Goal: Task Accomplishment & Management: Use online tool/utility

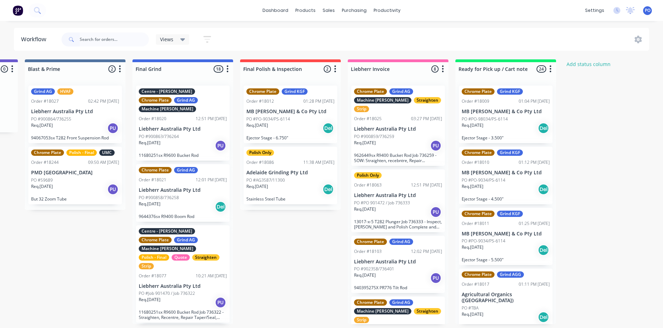
scroll to position [0, 1516]
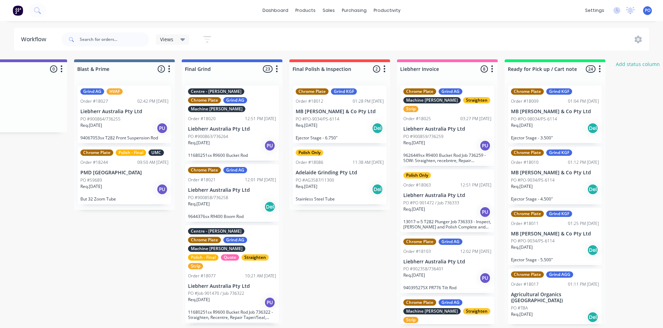
scroll to position [0, 1446]
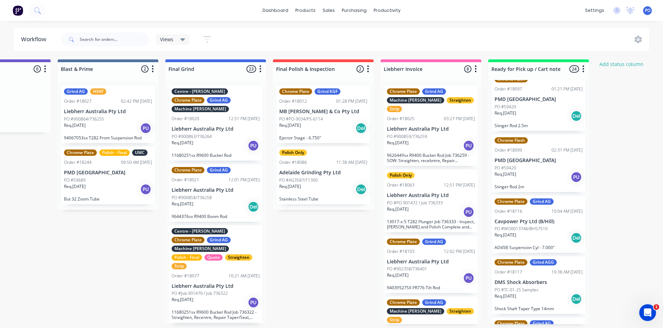
scroll to position [314, 0]
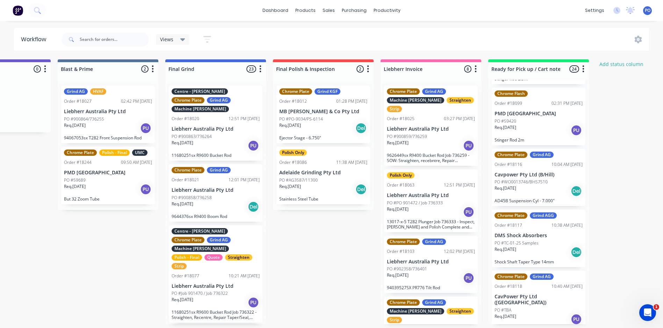
click at [556, 185] on div "Req. 19/09/25 Del" at bounding box center [538, 191] width 88 height 12
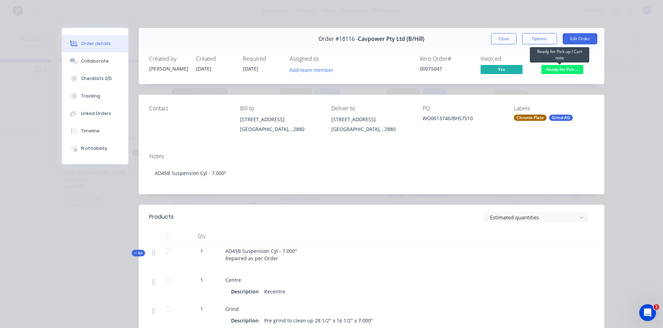
click at [571, 70] on span "Ready for Pick ..." at bounding box center [562, 69] width 42 height 9
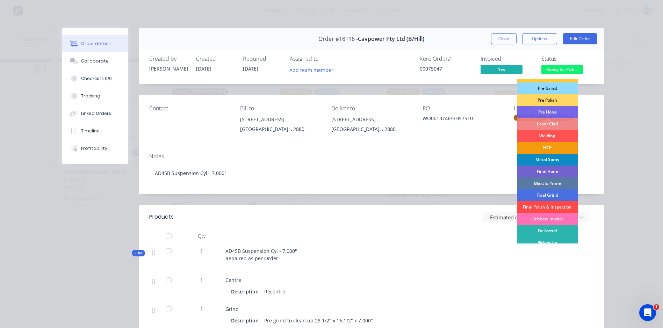
scroll to position [71, 0]
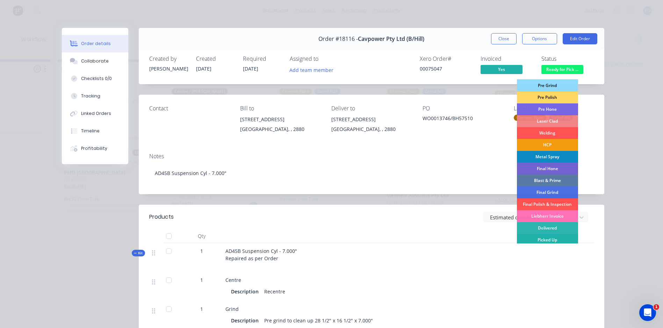
click at [557, 238] on div "Picked Up" at bounding box center [547, 240] width 61 height 12
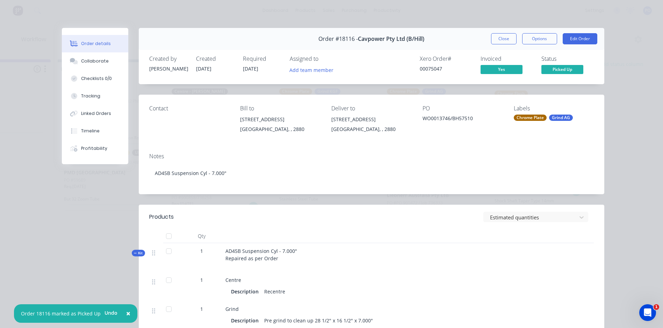
drag, startPoint x: 495, startPoint y: 38, endPoint x: 577, endPoint y: 60, distance: 85.5
click at [494, 38] on button "Close" at bounding box center [504, 38] width 26 height 11
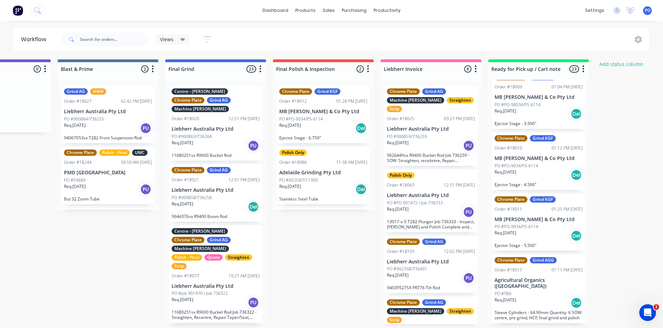
scroll to position [0, 0]
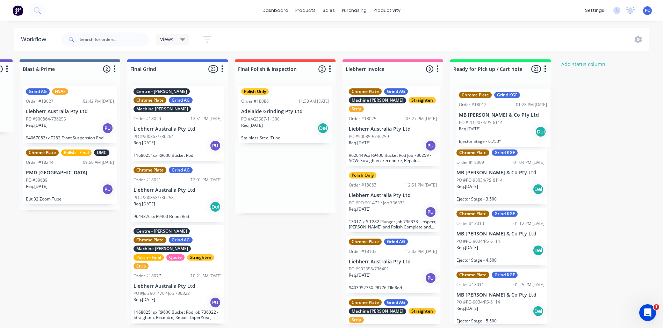
drag, startPoint x: 321, startPoint y: 125, endPoint x: 488, endPoint y: 128, distance: 166.7
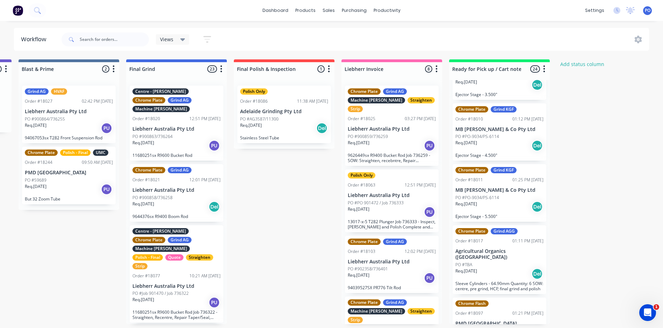
scroll to position [105, 0]
click at [514, 210] on div "Req. 28/08/25 Del" at bounding box center [499, 207] width 88 height 12
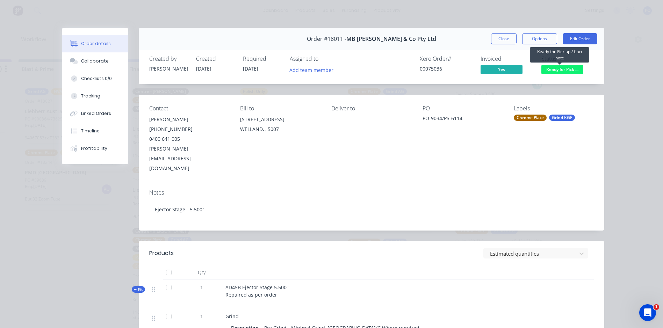
click at [568, 71] on span "Ready for Pick ..." at bounding box center [562, 69] width 42 height 9
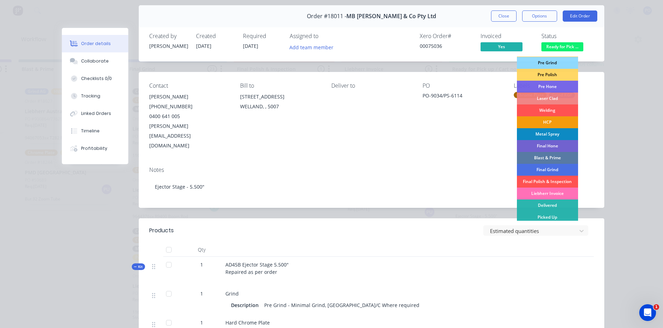
scroll to position [35, 0]
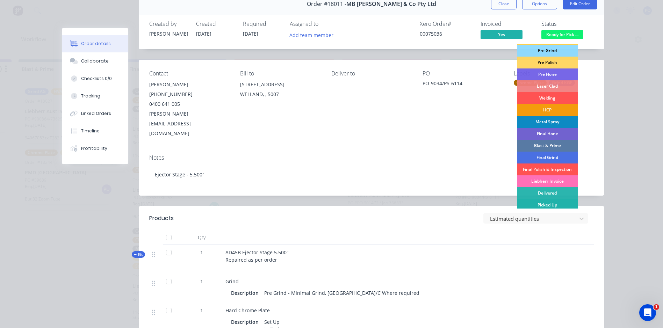
click at [549, 205] on div "Picked Up" at bounding box center [547, 205] width 61 height 12
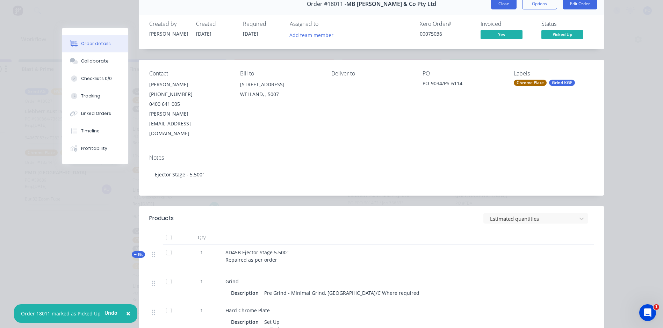
click at [500, 3] on button "Close" at bounding box center [504, 3] width 26 height 11
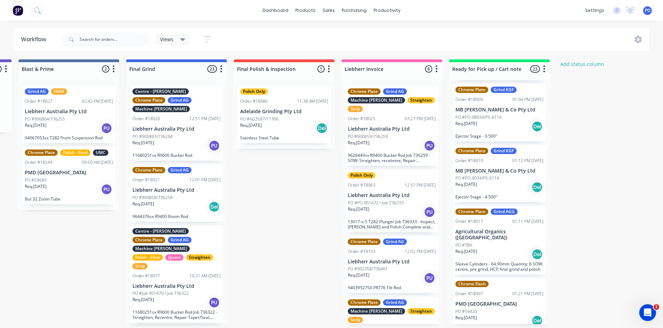
scroll to position [0, 0]
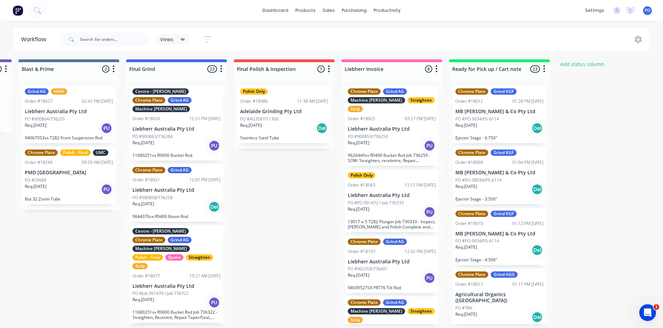
click at [512, 129] on div "Req. 18/09/25 Del" at bounding box center [499, 128] width 88 height 12
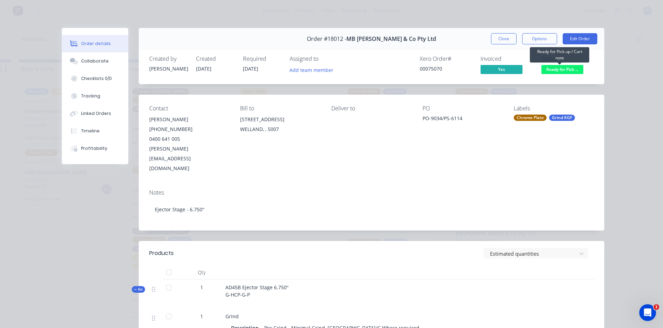
click at [569, 72] on span "Ready for Pick ..." at bounding box center [562, 69] width 42 height 9
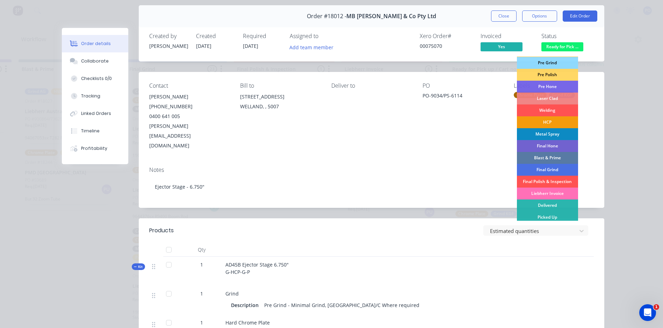
scroll to position [35, 0]
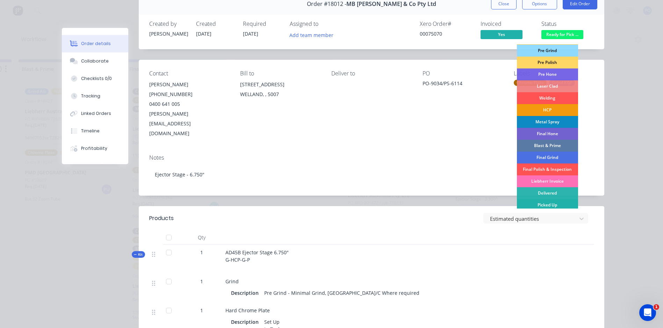
click at [555, 205] on div "Picked Up" at bounding box center [547, 205] width 61 height 12
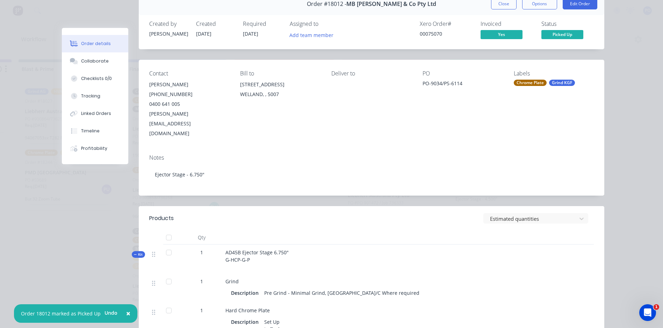
click at [496, 7] on button "Close" at bounding box center [504, 3] width 26 height 11
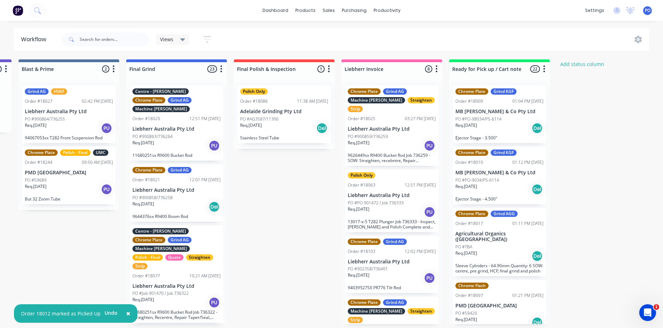
click at [508, 130] on div "Req. 28/08/25 Del" at bounding box center [499, 128] width 88 height 12
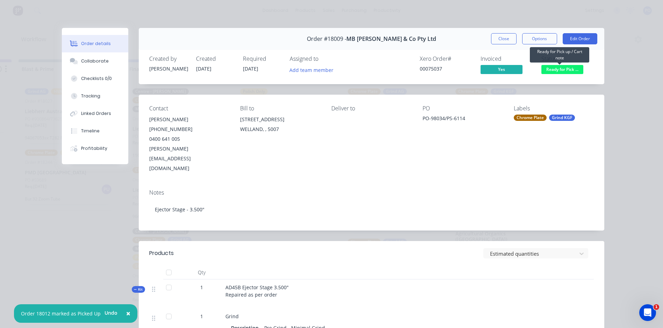
click at [572, 67] on span "Ready for Pick ..." at bounding box center [562, 69] width 42 height 9
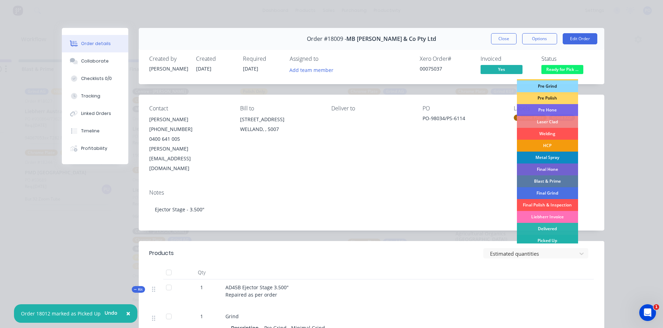
scroll to position [71, 0]
click at [549, 239] on div "Picked Up" at bounding box center [547, 240] width 61 height 12
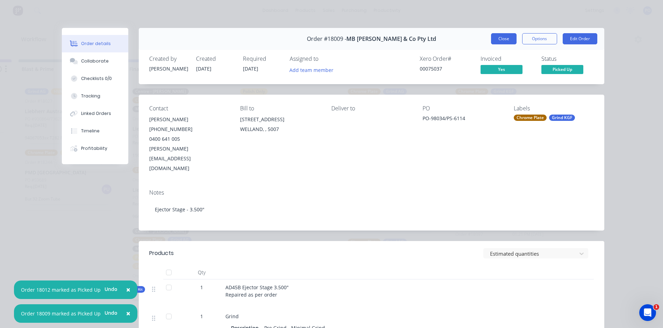
click at [498, 37] on button "Close" at bounding box center [504, 38] width 26 height 11
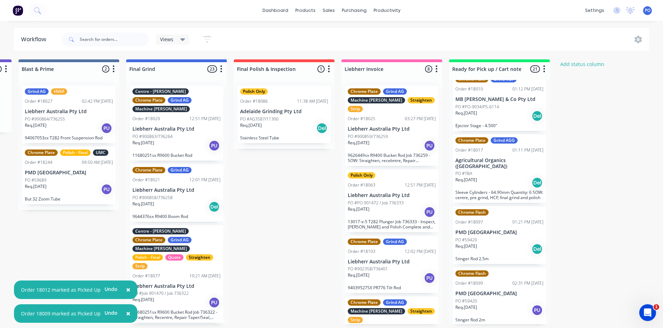
scroll to position [0, 0]
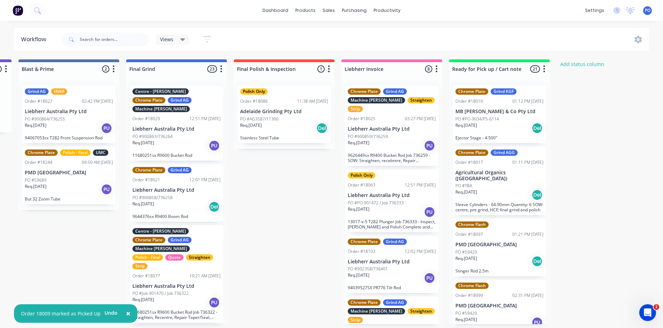
click at [506, 130] on div "Req. 28/08/25 Del" at bounding box center [499, 128] width 88 height 12
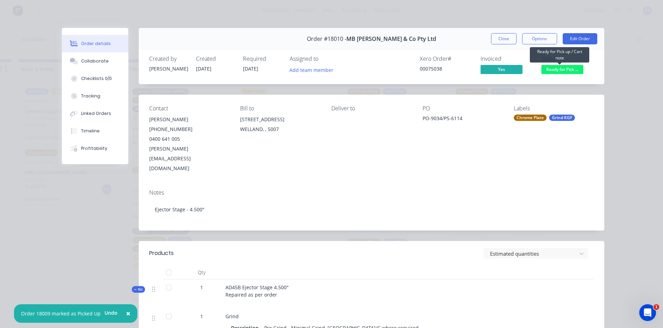
click at [564, 70] on span "Ready for Pick ..." at bounding box center [562, 69] width 42 height 9
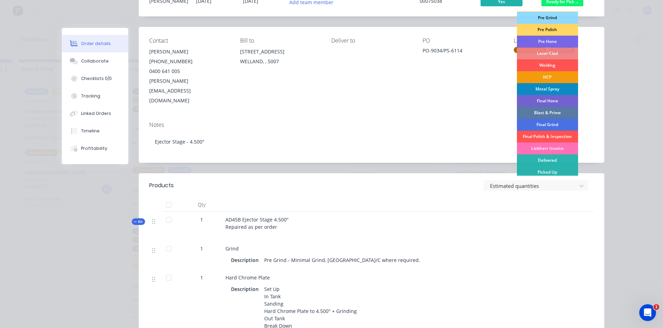
scroll to position [210, 0]
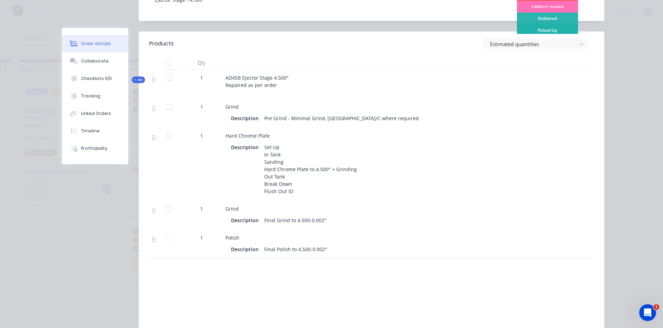
click at [553, 32] on div "Picked Up" at bounding box center [547, 30] width 61 height 12
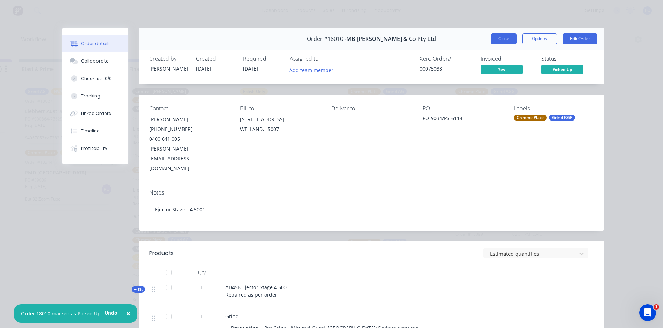
click at [497, 41] on button "Close" at bounding box center [504, 38] width 26 height 11
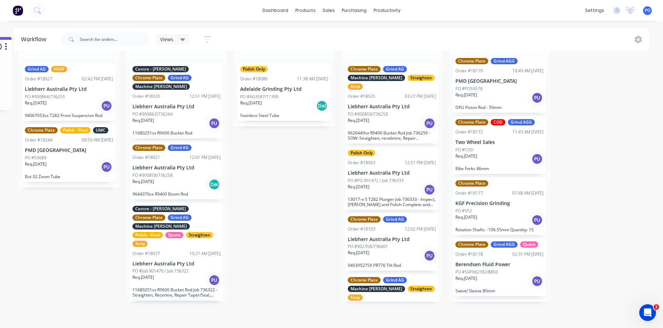
scroll to position [841, 0]
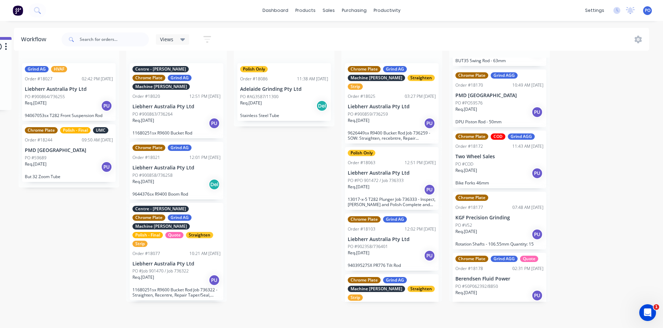
click at [520, 222] on div "PO #V52" at bounding box center [499, 225] width 88 height 6
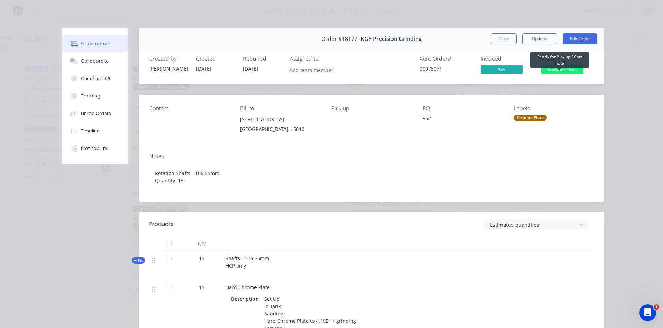
click at [561, 74] on span "Ready for Pick ..." at bounding box center [562, 69] width 42 height 9
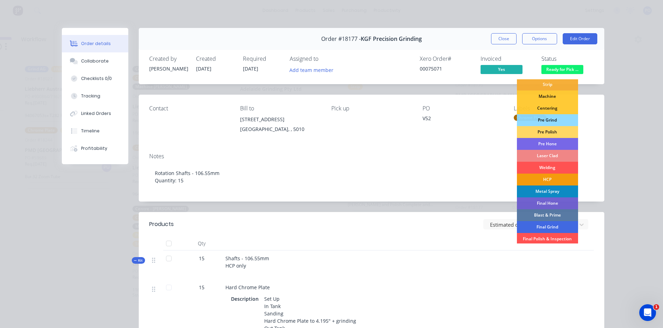
scroll to position [71, 0]
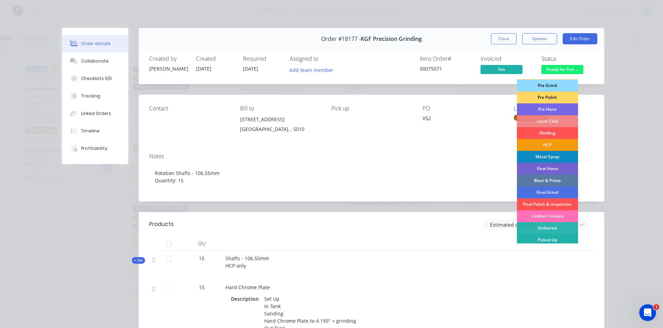
click at [548, 238] on div "Picked Up" at bounding box center [547, 240] width 61 height 12
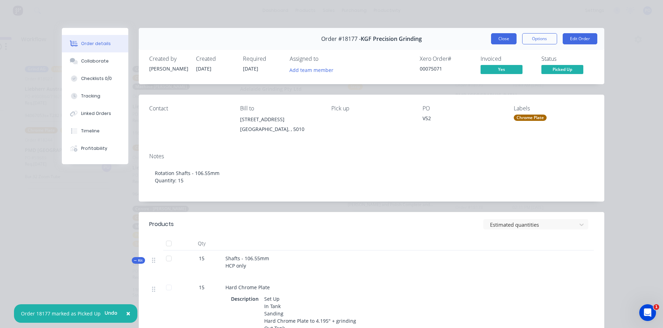
click at [502, 37] on button "Close" at bounding box center [504, 38] width 26 height 11
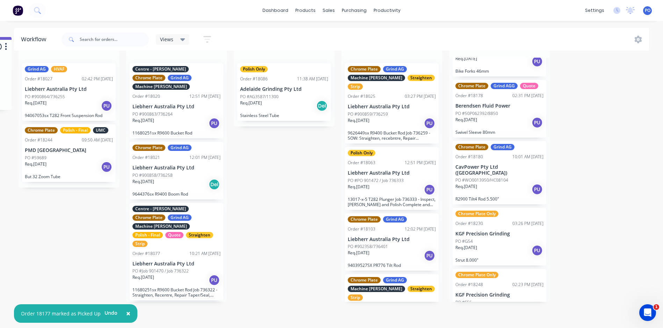
scroll to position [955, 0]
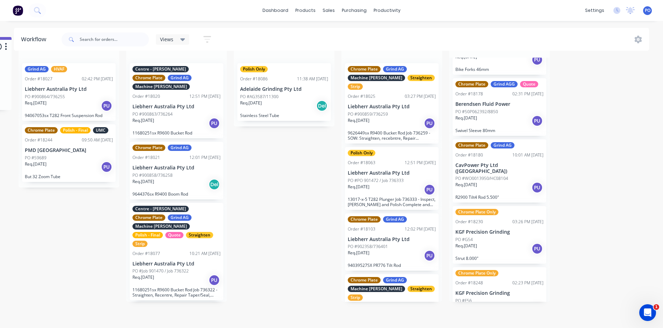
click at [518, 243] on div "Req. 29/09/25 PU" at bounding box center [499, 249] width 88 height 12
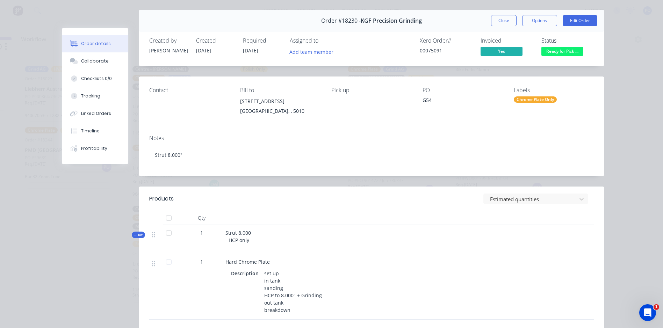
scroll to position [35, 0]
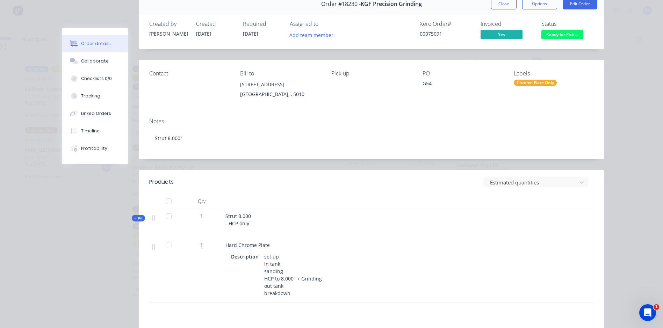
click at [564, 39] on span "Ready for Pick ..." at bounding box center [562, 34] width 42 height 9
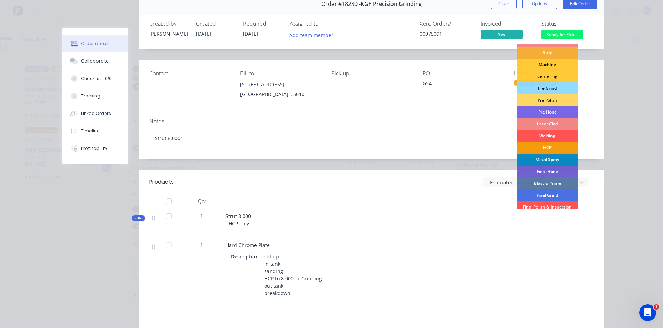
scroll to position [71, 0]
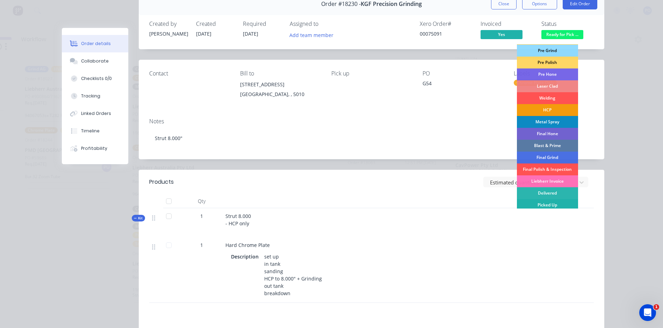
click at [555, 204] on div "Picked Up" at bounding box center [547, 205] width 61 height 12
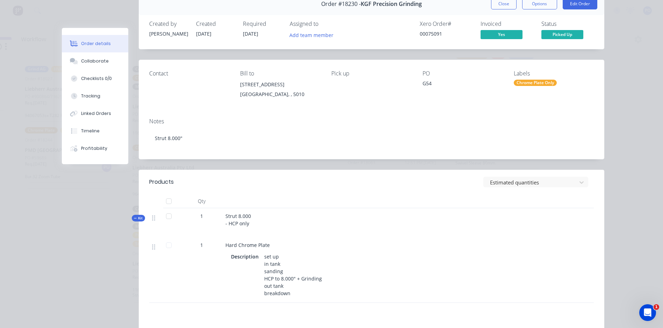
scroll to position [894, 0]
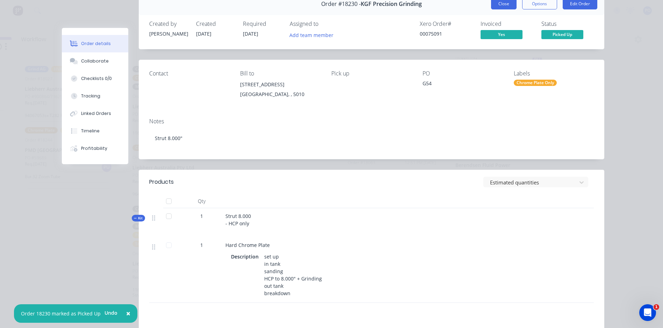
click at [497, 9] on button "Close" at bounding box center [504, 3] width 26 height 11
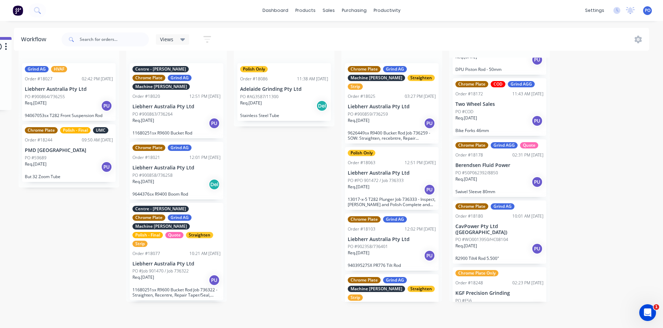
click at [511, 243] on div "Req. 22/09/25 PU" at bounding box center [499, 249] width 88 height 12
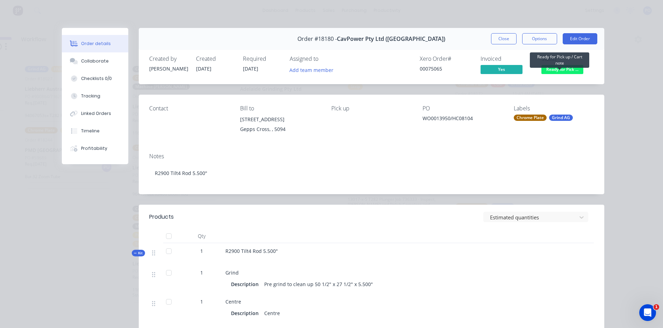
drag, startPoint x: 567, startPoint y: 68, endPoint x: 569, endPoint y: 71, distance: 4.3
click at [567, 68] on span "Ready for Pick ..." at bounding box center [562, 69] width 42 height 9
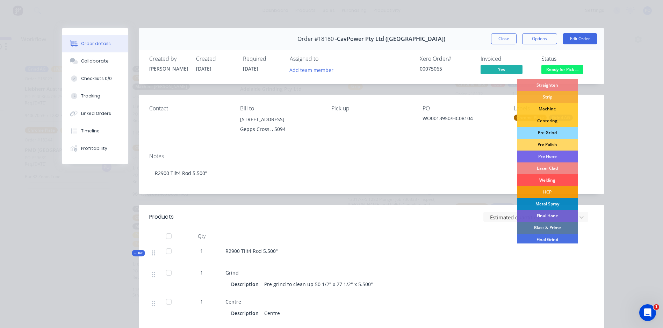
scroll to position [71, 0]
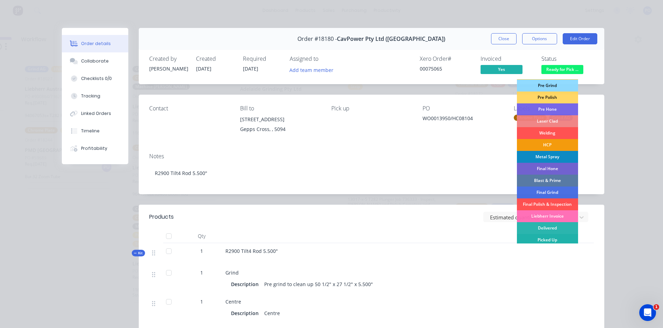
click at [550, 239] on div "Picked Up" at bounding box center [547, 240] width 61 height 12
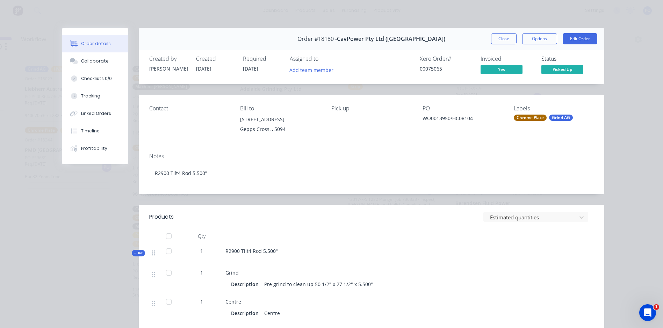
scroll to position [833, 0]
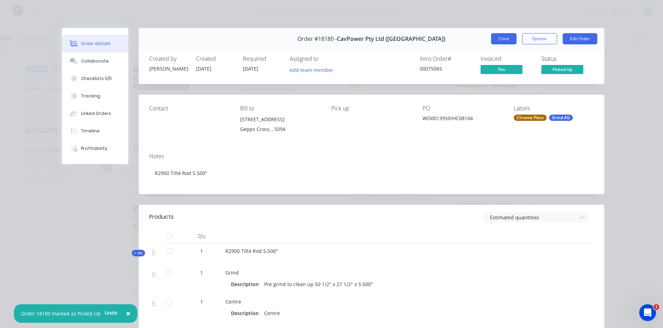
click at [499, 39] on button "Close" at bounding box center [504, 38] width 26 height 11
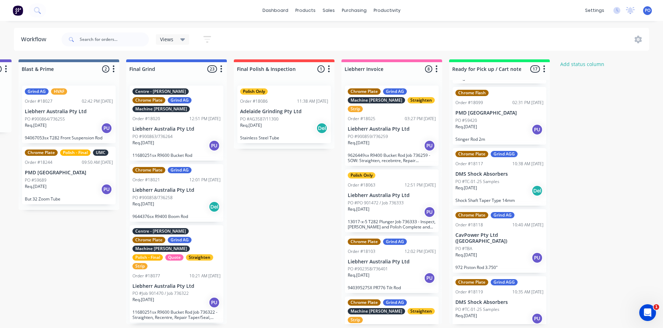
scroll to position [140, 0]
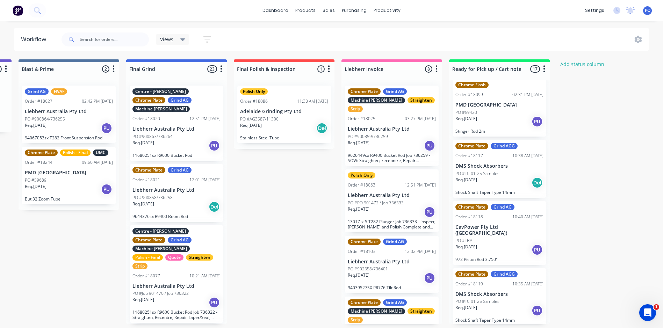
click at [518, 181] on div "Req. 19/09/25 Del" at bounding box center [499, 183] width 88 height 12
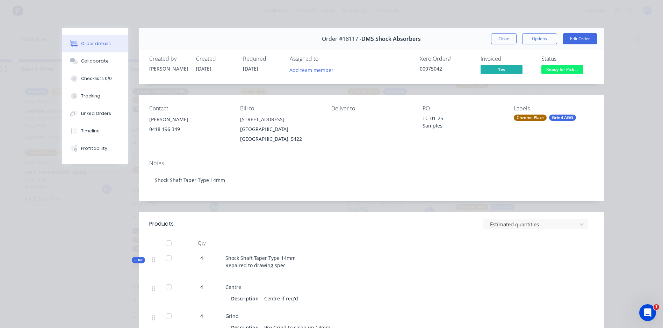
click at [573, 68] on span "Ready for Pick ..." at bounding box center [562, 69] width 42 height 9
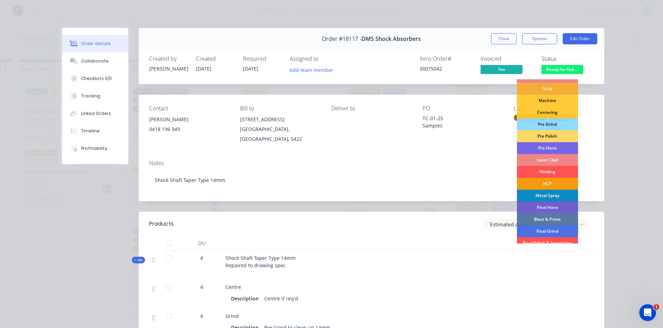
scroll to position [71, 0]
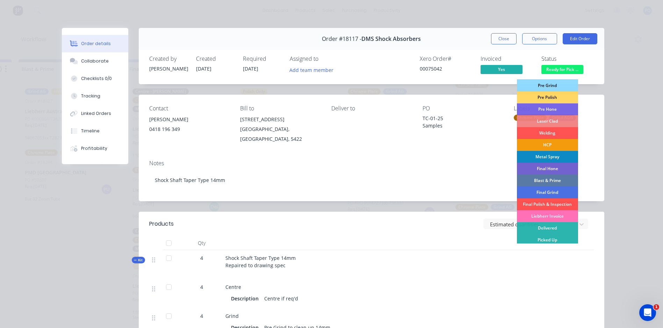
drag, startPoint x: 552, startPoint y: 239, endPoint x: 556, endPoint y: 238, distance: 3.6
click at [552, 239] on div "Picked Up" at bounding box center [547, 240] width 61 height 12
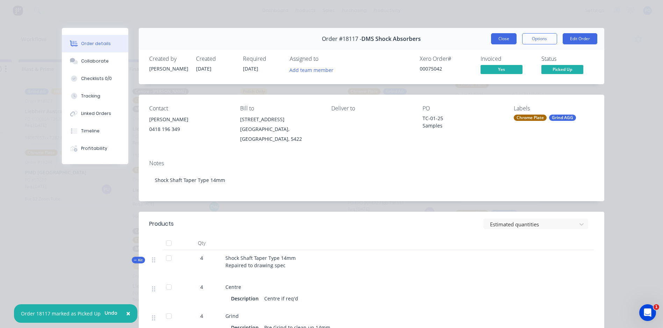
click at [503, 41] on button "Close" at bounding box center [504, 38] width 26 height 11
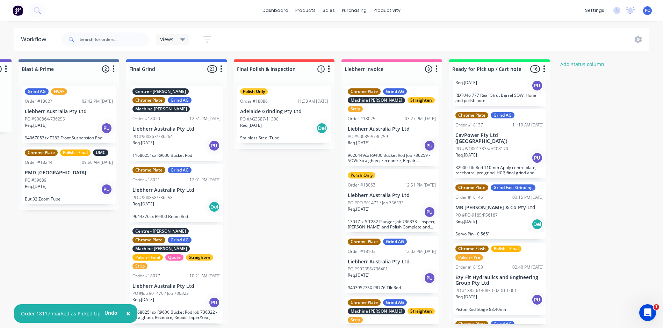
scroll to position [384, 0]
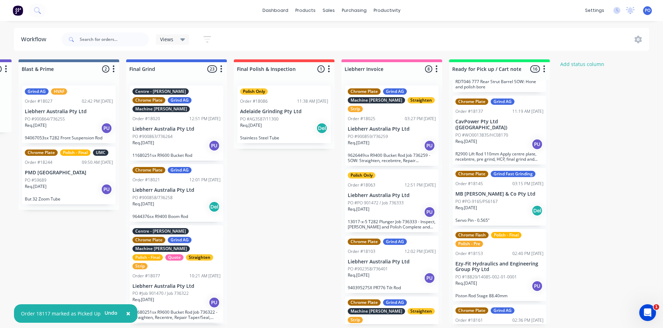
click at [515, 205] on div "Req. 12/09/25 Del" at bounding box center [499, 211] width 88 height 12
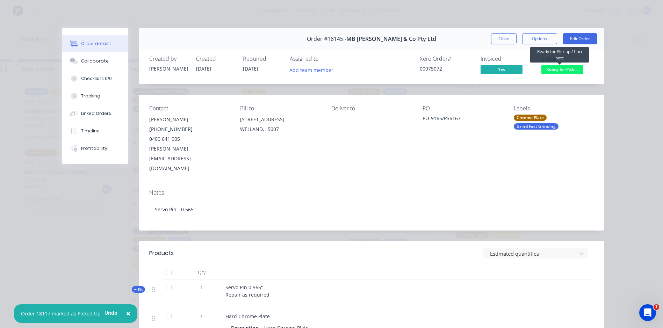
click at [560, 68] on span "Ready for Pick ..." at bounding box center [562, 69] width 42 height 9
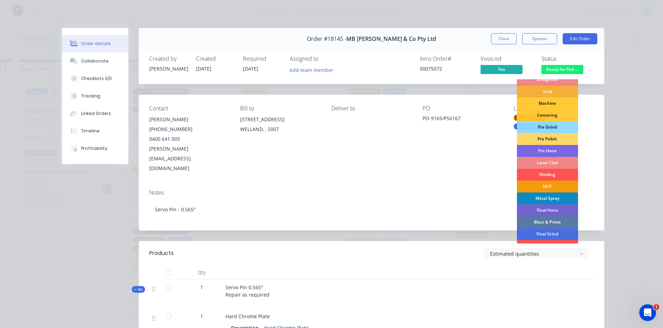
scroll to position [71, 0]
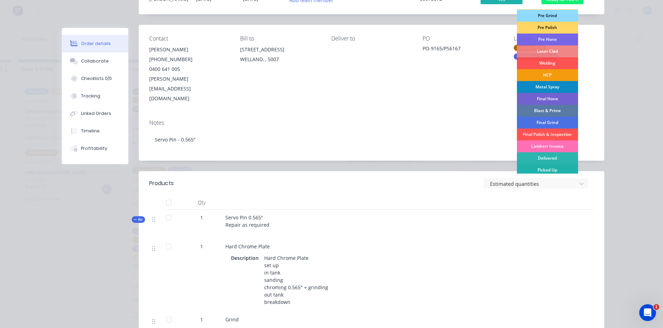
click at [549, 168] on div "Picked Up" at bounding box center [547, 170] width 61 height 12
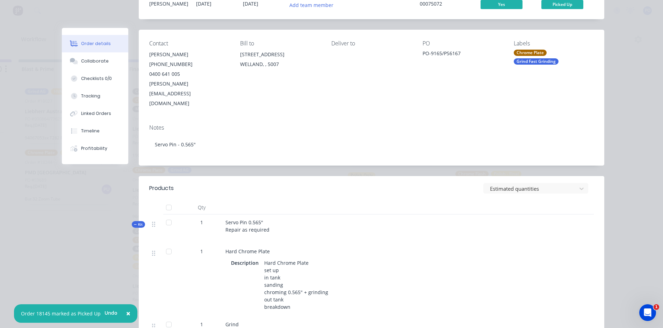
scroll to position [0, 0]
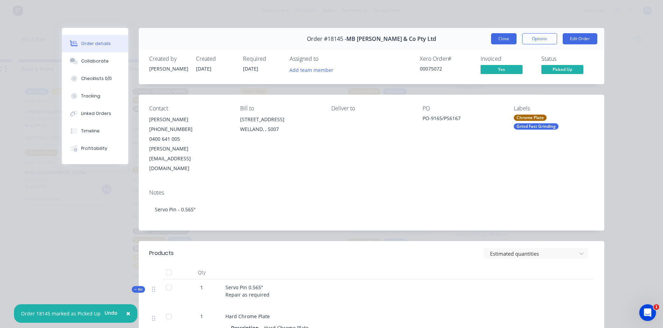
click at [500, 39] on button "Close" at bounding box center [504, 38] width 26 height 11
